Goal: Find specific page/section: Find specific page/section

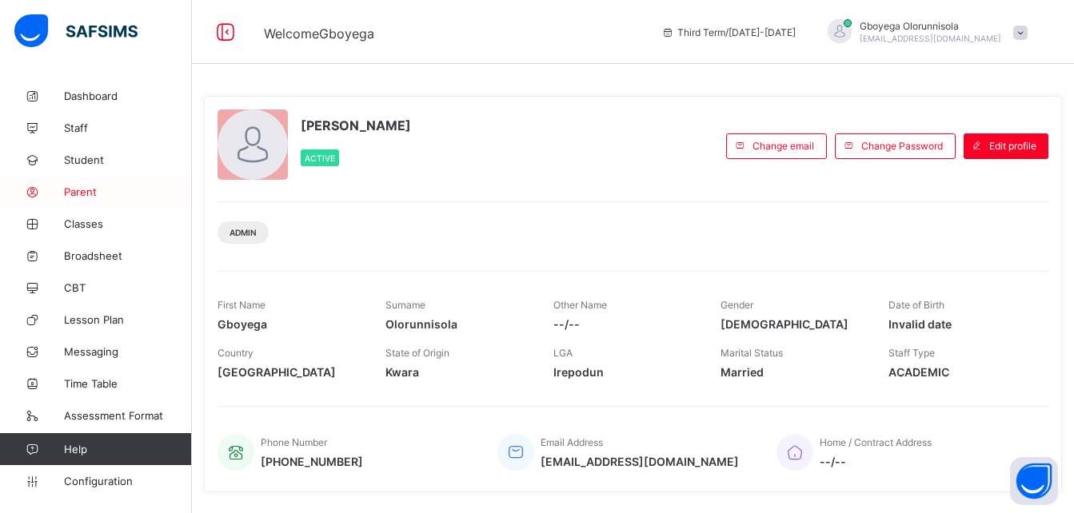
click at [85, 195] on span "Parent" at bounding box center [128, 192] width 128 height 13
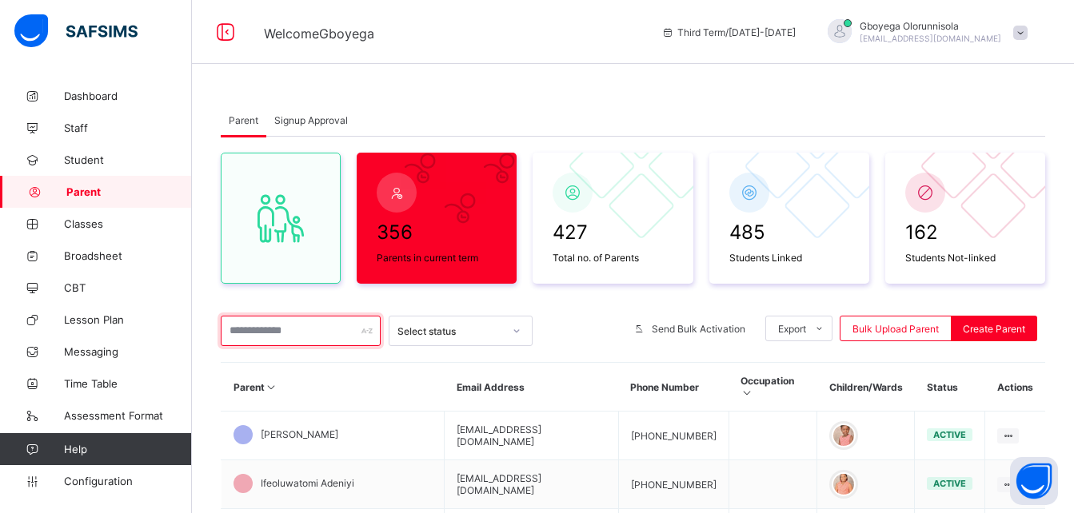
click at [290, 330] on input "text" at bounding box center [301, 331] width 160 height 30
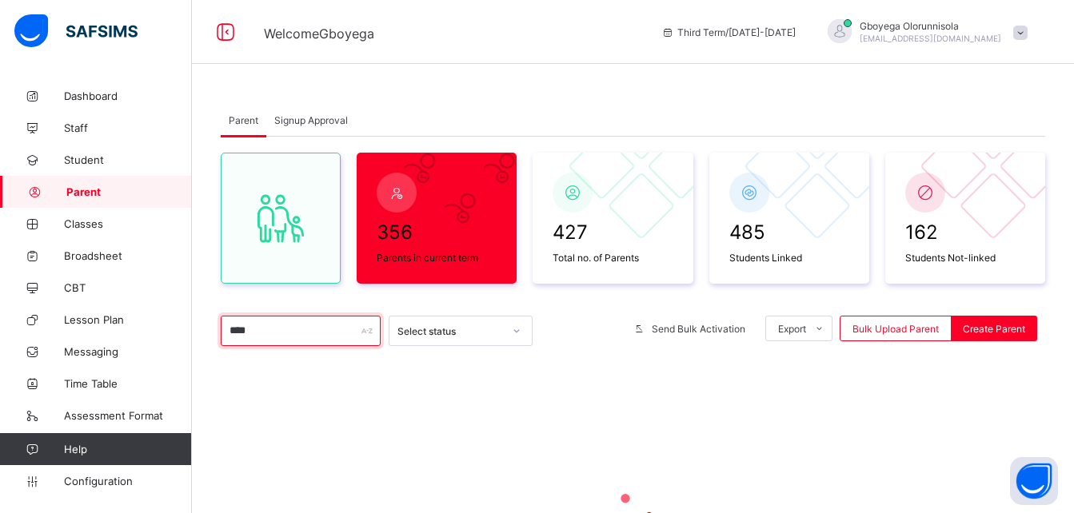
type input "****"
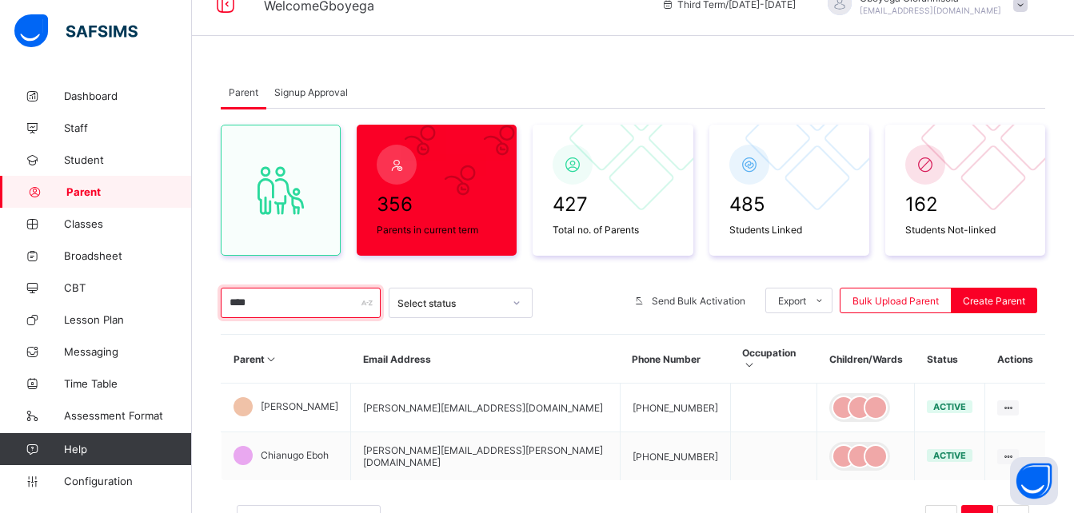
scroll to position [27, 0]
